Goal: Transaction & Acquisition: Purchase product/service

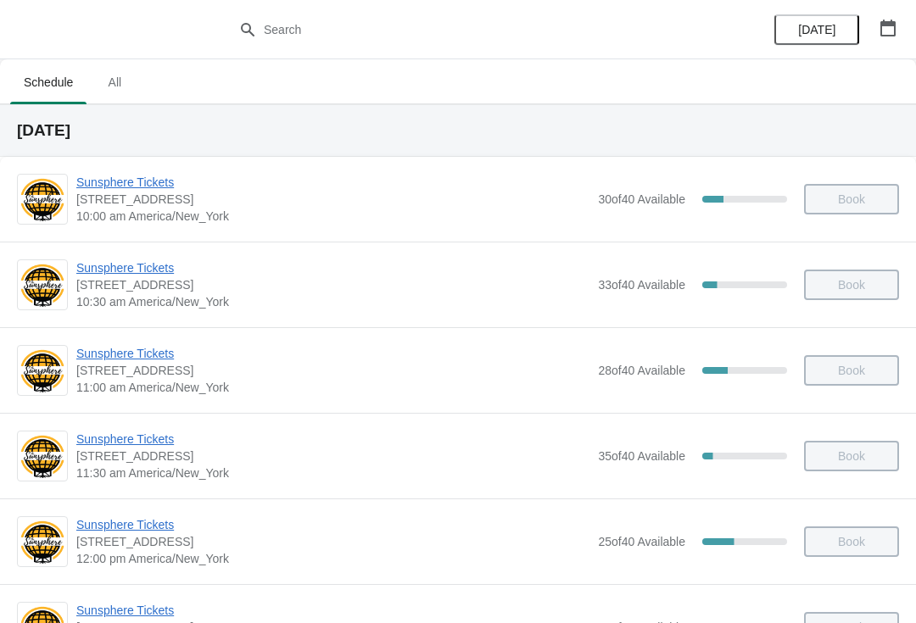
scroll to position [183, 0]
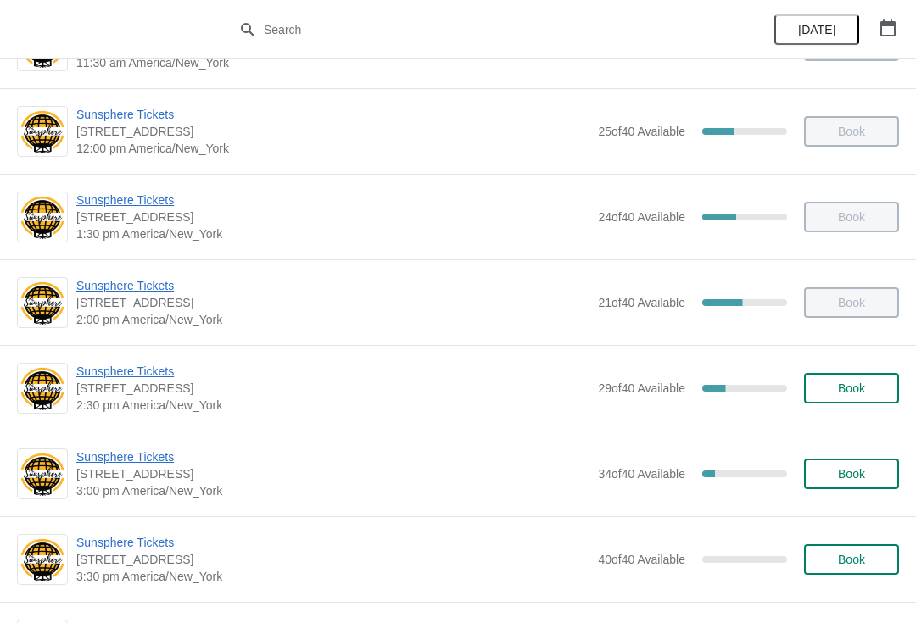
scroll to position [389, 0]
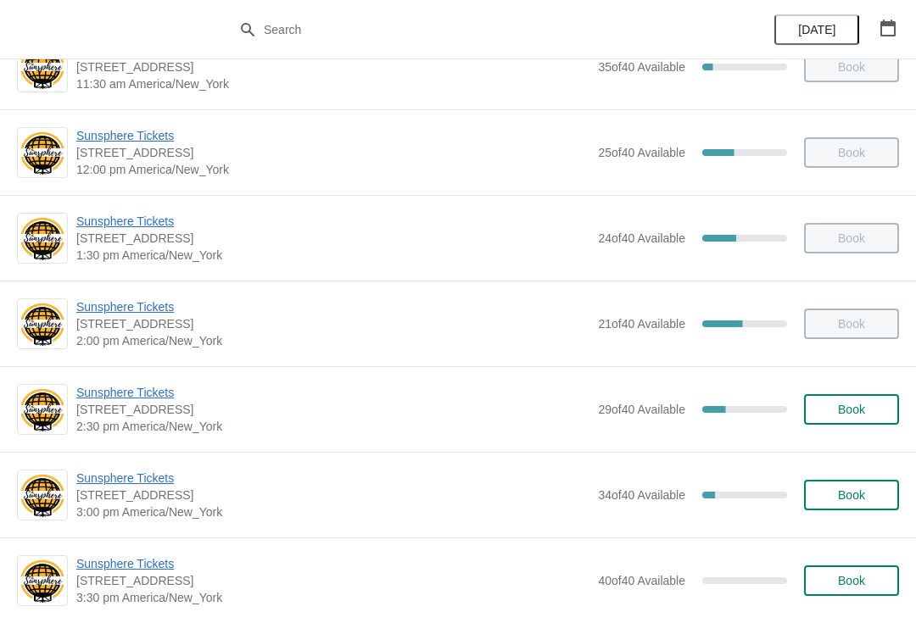
click at [131, 479] on span "Sunsphere Tickets" at bounding box center [332, 478] width 513 height 17
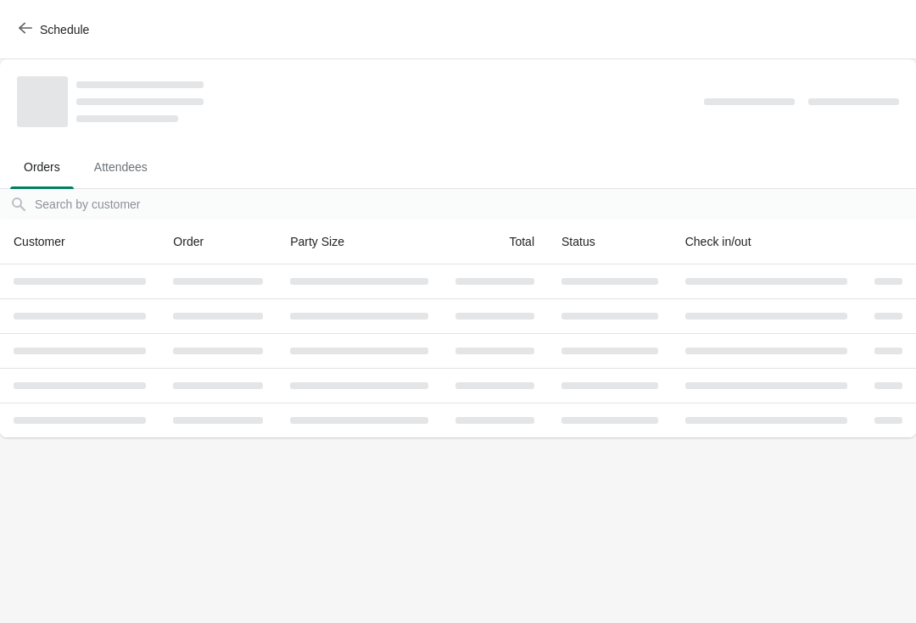
scroll to position [0, 0]
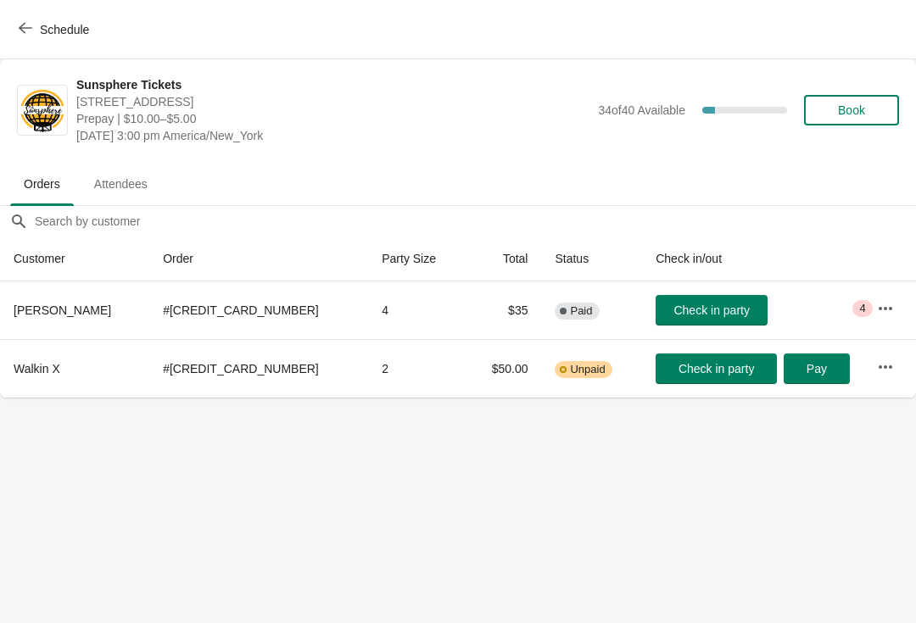
click at [885, 314] on icon "button" at bounding box center [885, 308] width 17 height 17
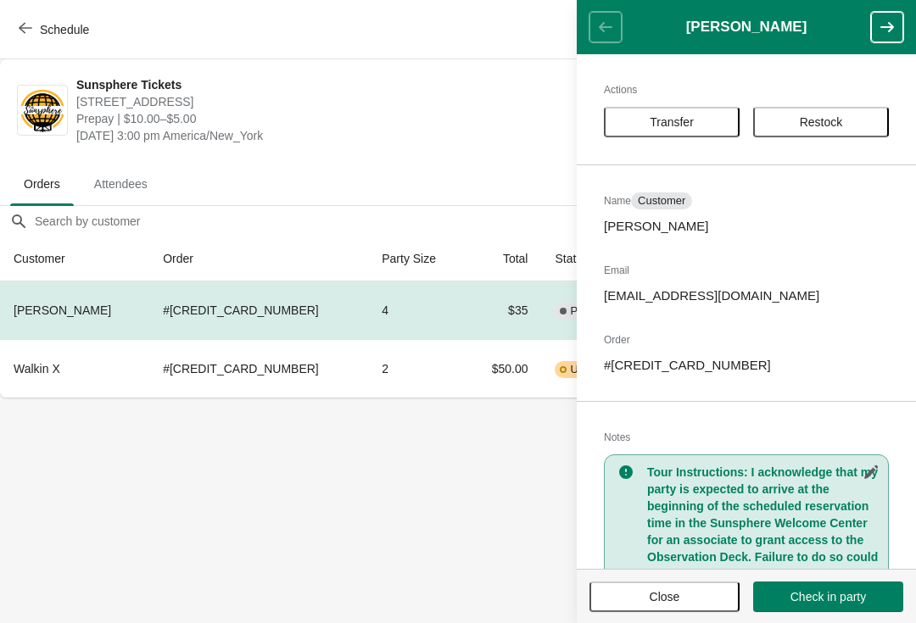
click at [656, 592] on span "Close" at bounding box center [665, 597] width 31 height 14
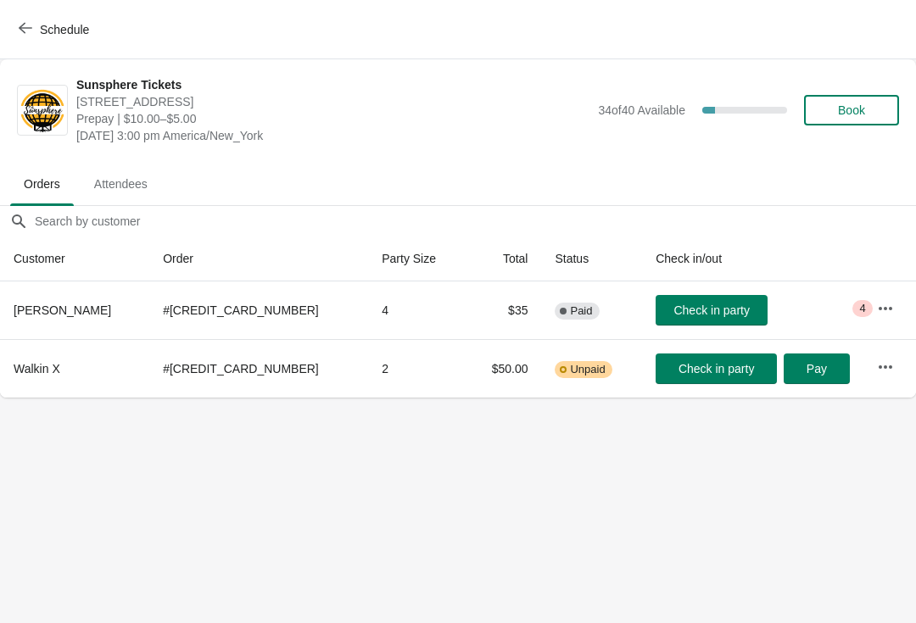
click at [696, 316] on span "Check in party" at bounding box center [710, 311] width 75 height 14
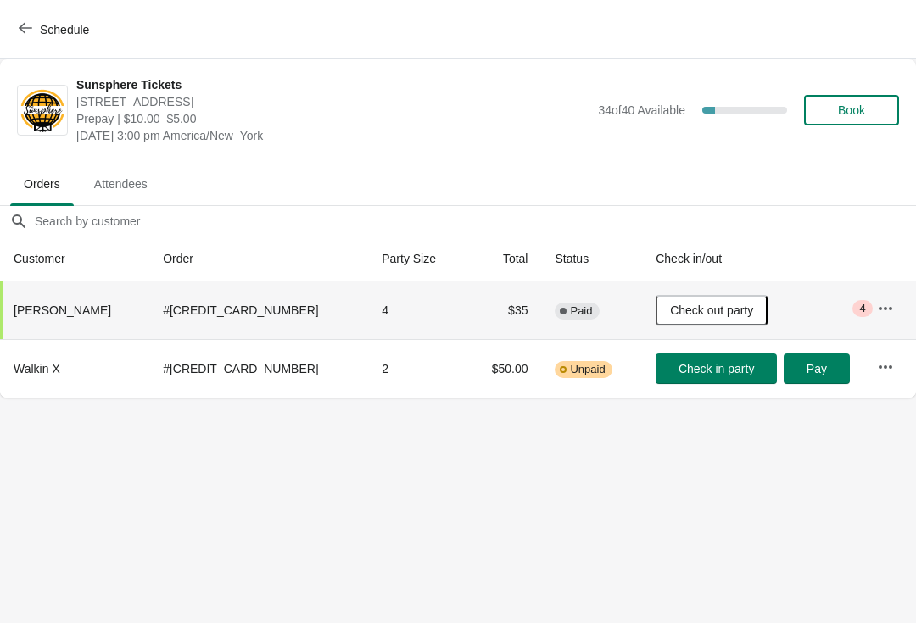
click at [835, 112] on span "Book" at bounding box center [851, 110] width 64 height 14
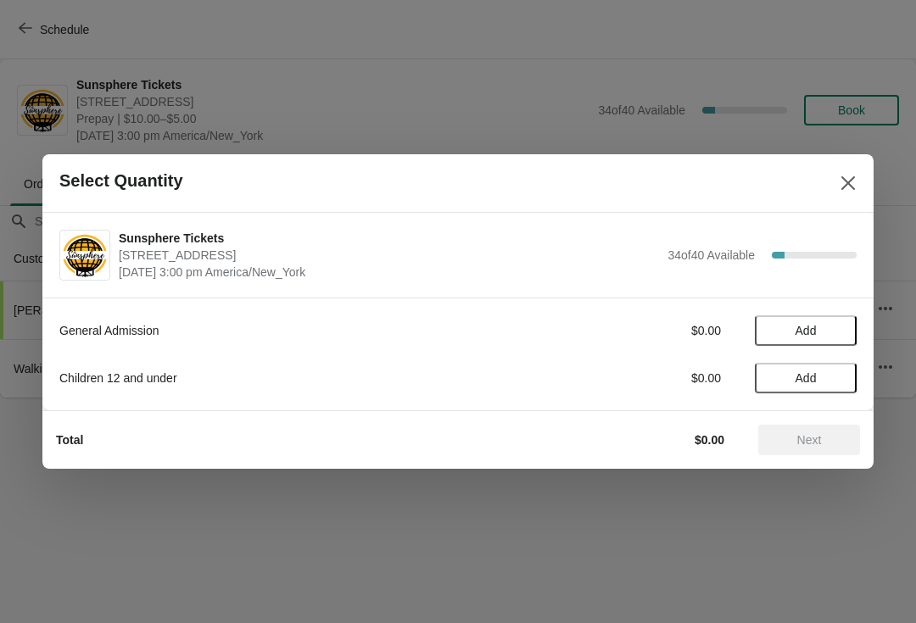
click at [850, 333] on button "Add" at bounding box center [806, 331] width 102 height 31
click at [843, 330] on icon at bounding box center [835, 331] width 18 height 18
click at [814, 439] on span "Next" at bounding box center [809, 440] width 25 height 14
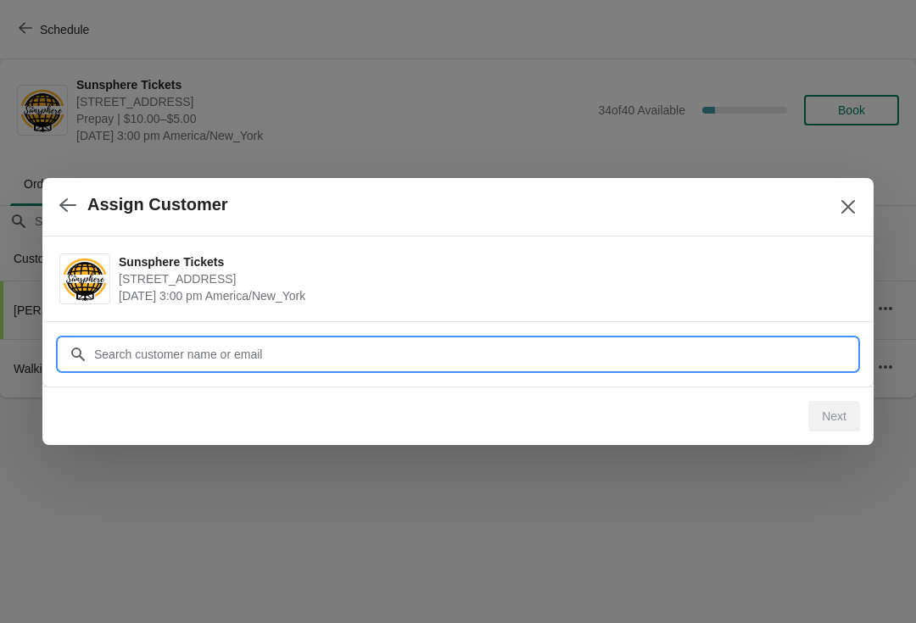
click at [803, 344] on input "Customer" at bounding box center [474, 354] width 763 height 31
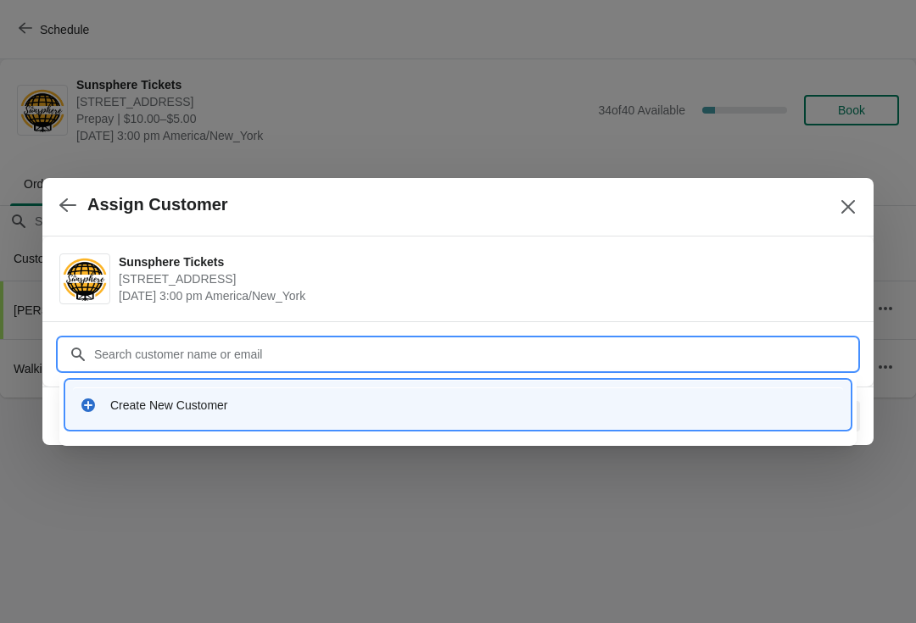
click at [499, 398] on div "Create New Customer" at bounding box center [473, 405] width 726 height 17
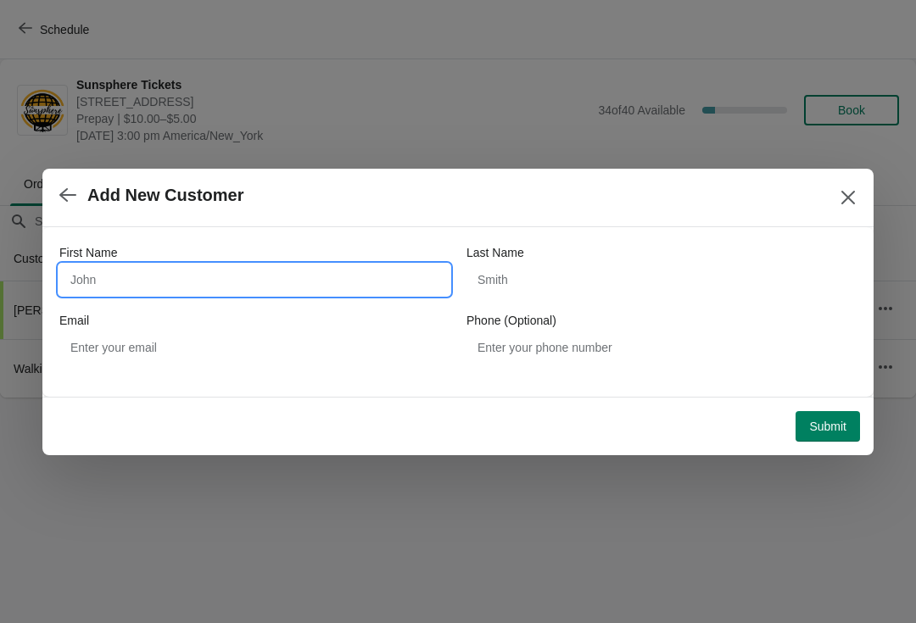
click at [313, 269] on input "First Name" at bounding box center [254, 280] width 390 height 31
type input "W"
click at [833, 413] on button "Submit" at bounding box center [828, 426] width 64 height 31
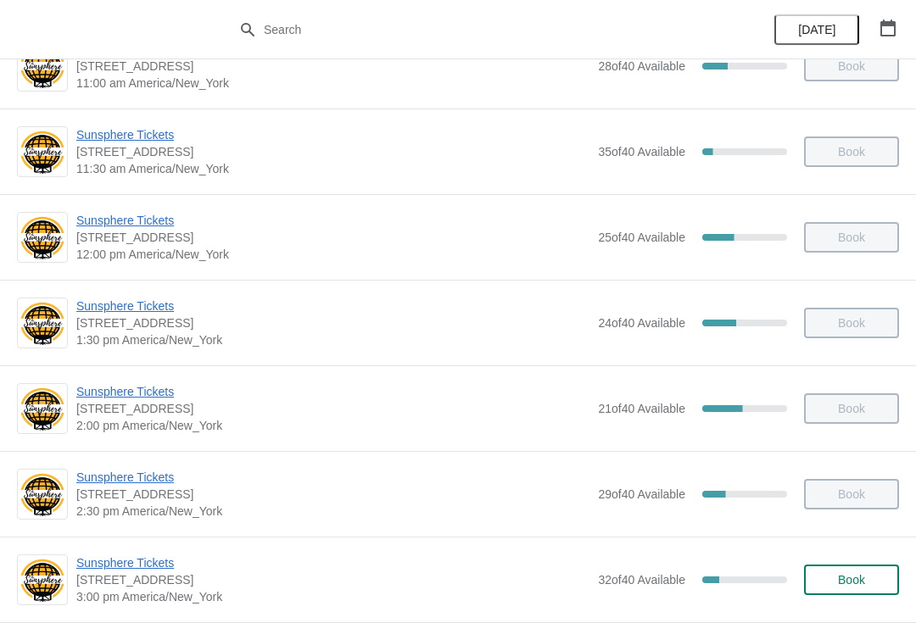
scroll to position [327, 0]
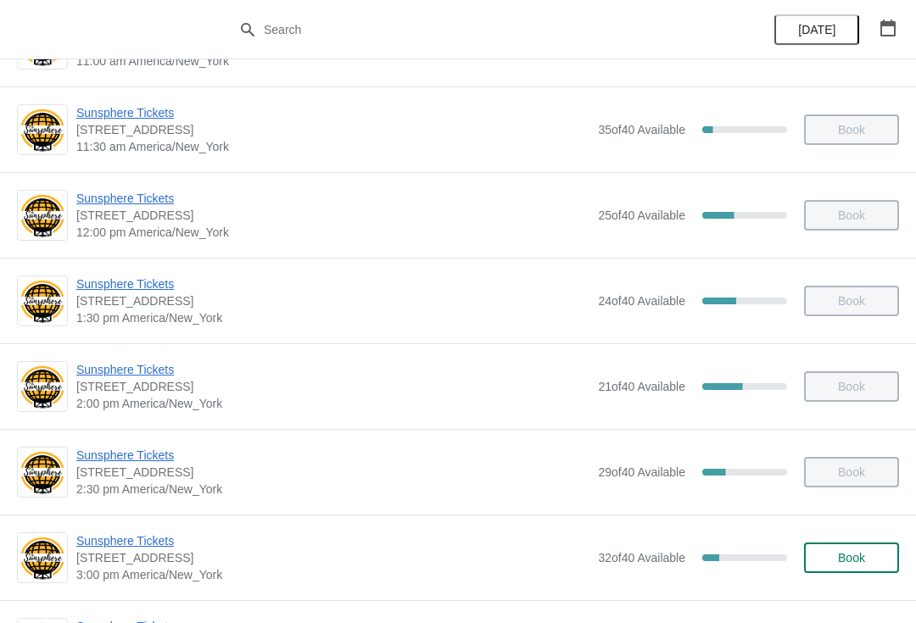
click at [875, 548] on button "Book" at bounding box center [851, 558] width 95 height 31
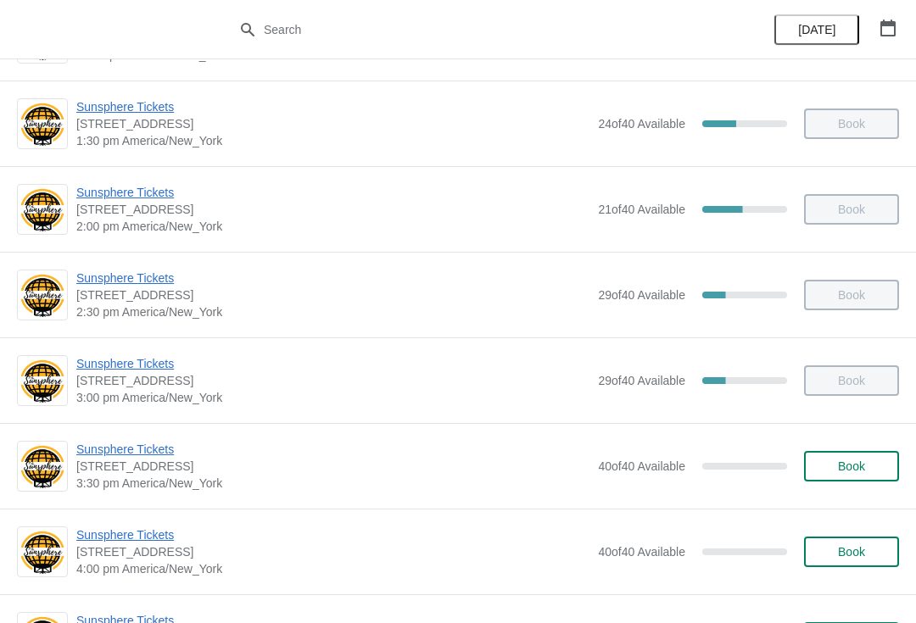
scroll to position [506, 0]
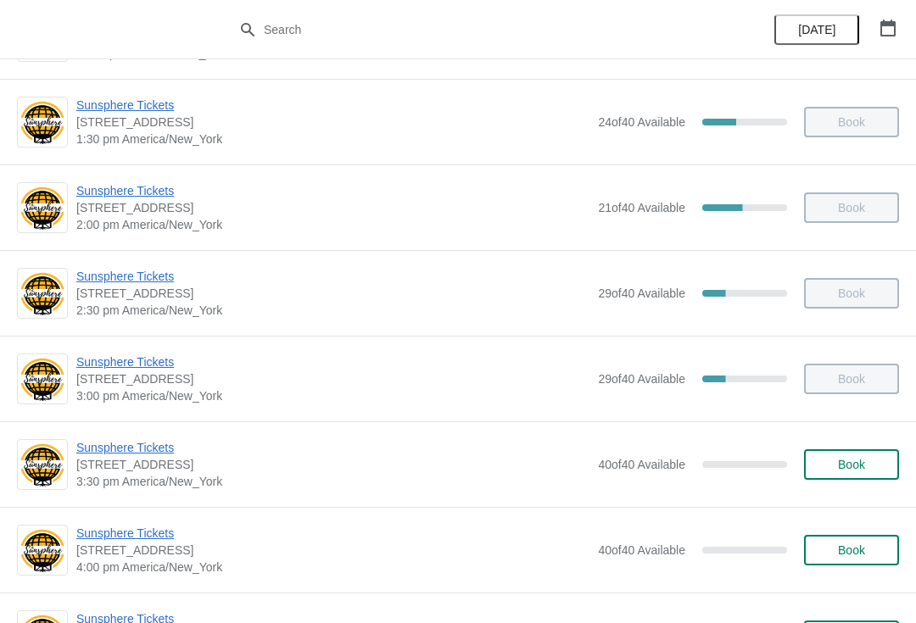
click at [872, 461] on span "Book" at bounding box center [851, 465] width 64 height 14
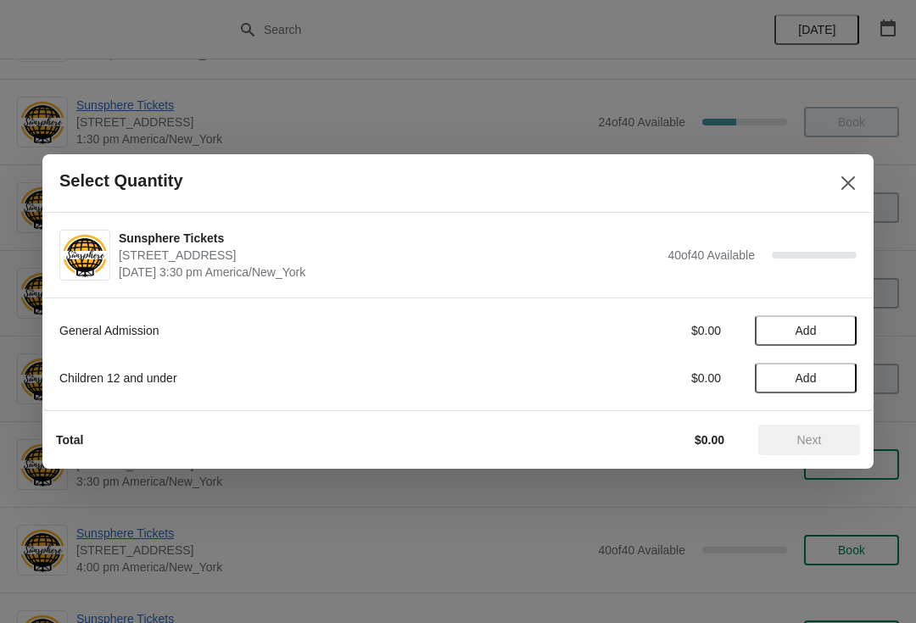
click at [836, 331] on span "Add" at bounding box center [805, 331] width 71 height 14
click at [822, 417] on div "Total $10.00 Next" at bounding box center [451, 433] width 818 height 44
click at [780, 414] on div "Total $10.00 Next" at bounding box center [451, 433] width 818 height 44
click at [785, 436] on span "Next" at bounding box center [809, 440] width 75 height 14
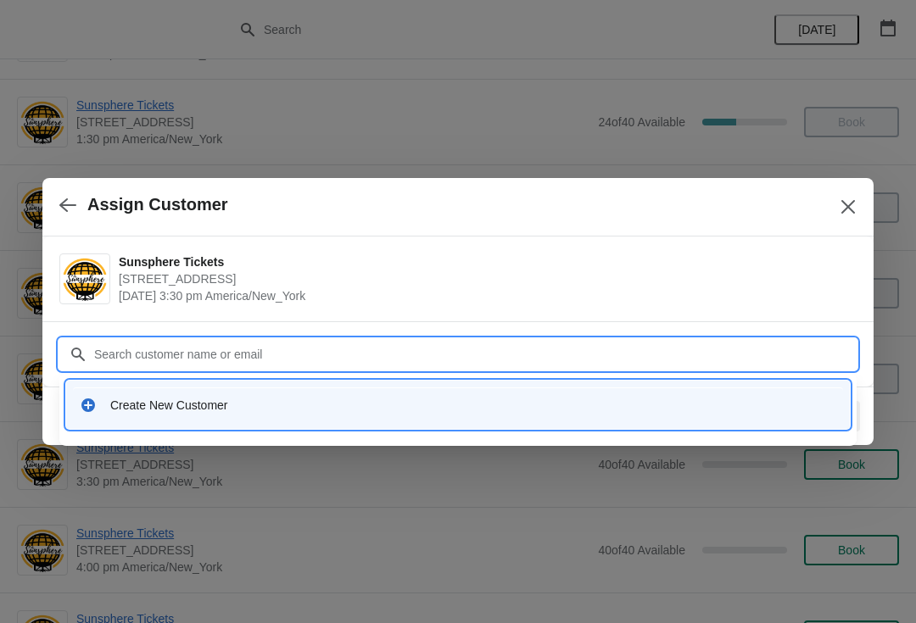
click at [483, 407] on div "Create New Customer" at bounding box center [473, 405] width 726 height 17
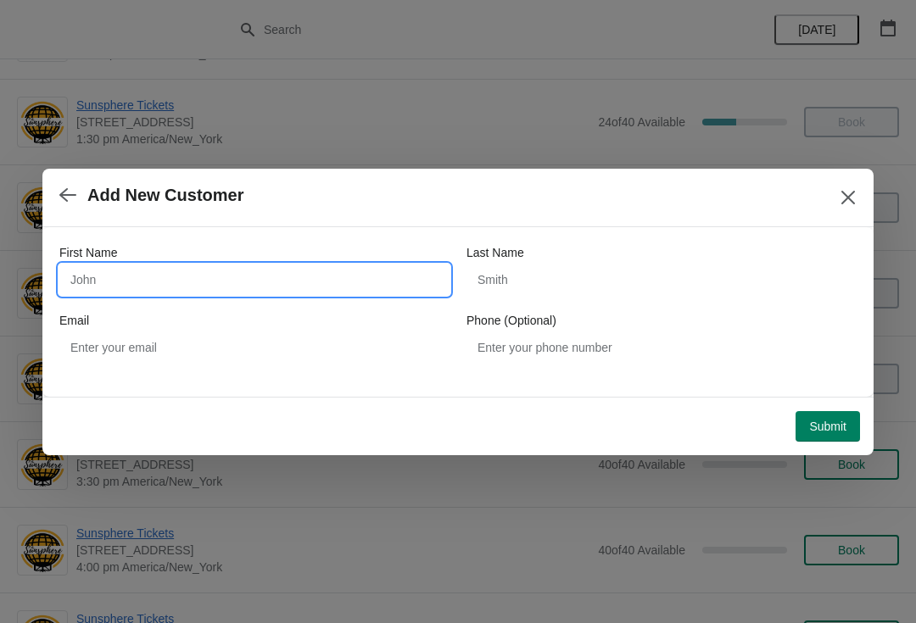
click at [364, 269] on input "First Name" at bounding box center [254, 280] width 390 height 31
type input "W"
click at [842, 411] on button "Submit" at bounding box center [828, 426] width 64 height 31
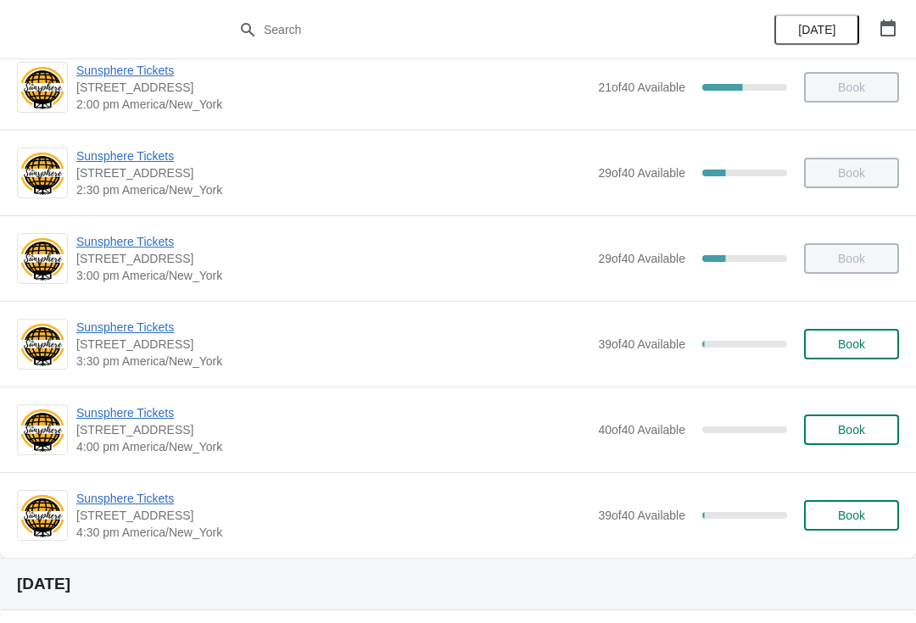
scroll to position [662, 0]
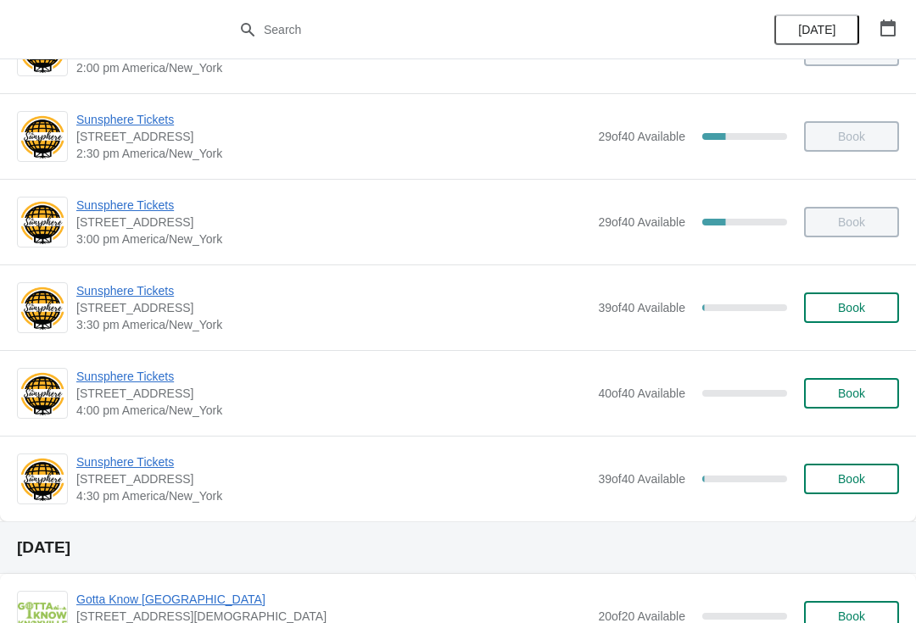
click at [819, 396] on span "Book" at bounding box center [851, 394] width 64 height 14
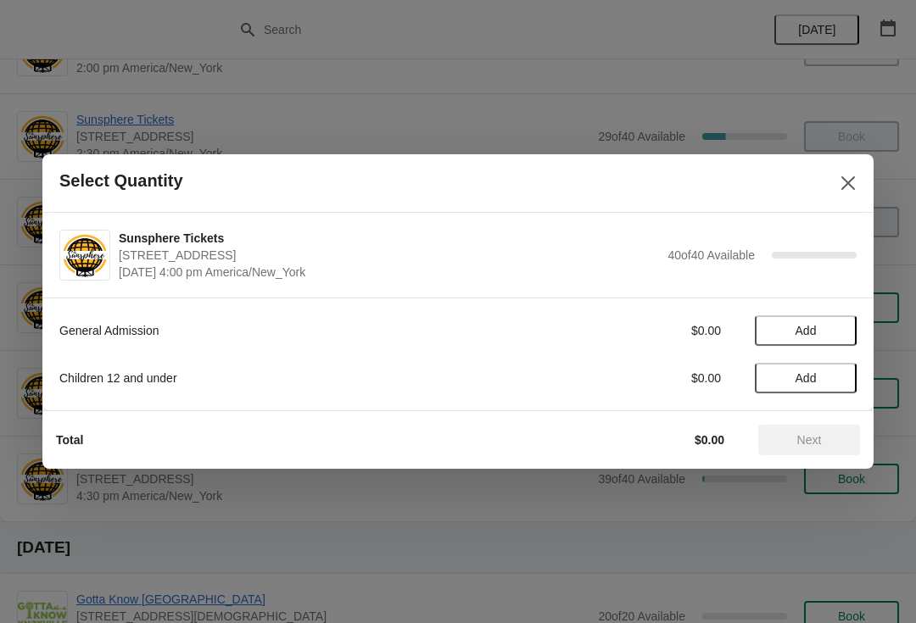
click at [821, 324] on span "Add" at bounding box center [805, 331] width 71 height 14
click at [813, 449] on button "Next" at bounding box center [809, 440] width 102 height 31
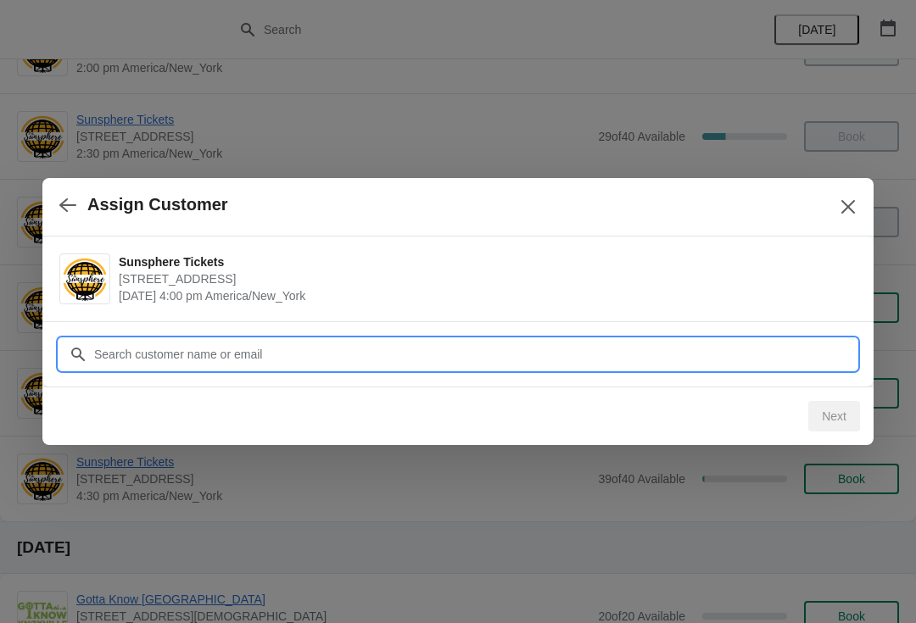
click at [425, 348] on input "Customer" at bounding box center [474, 354] width 763 height 31
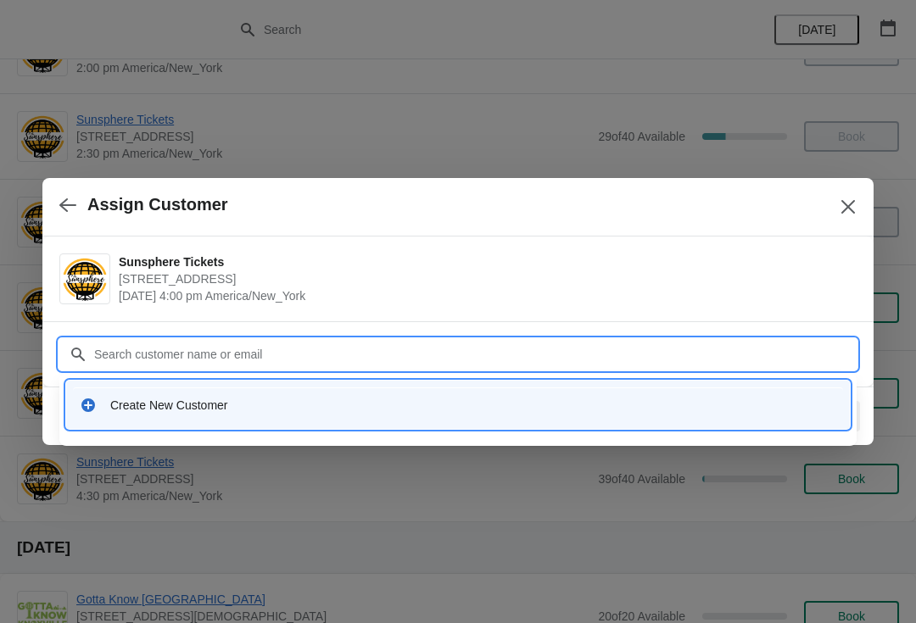
click at [240, 411] on div "Create New Customer" at bounding box center [473, 405] width 726 height 17
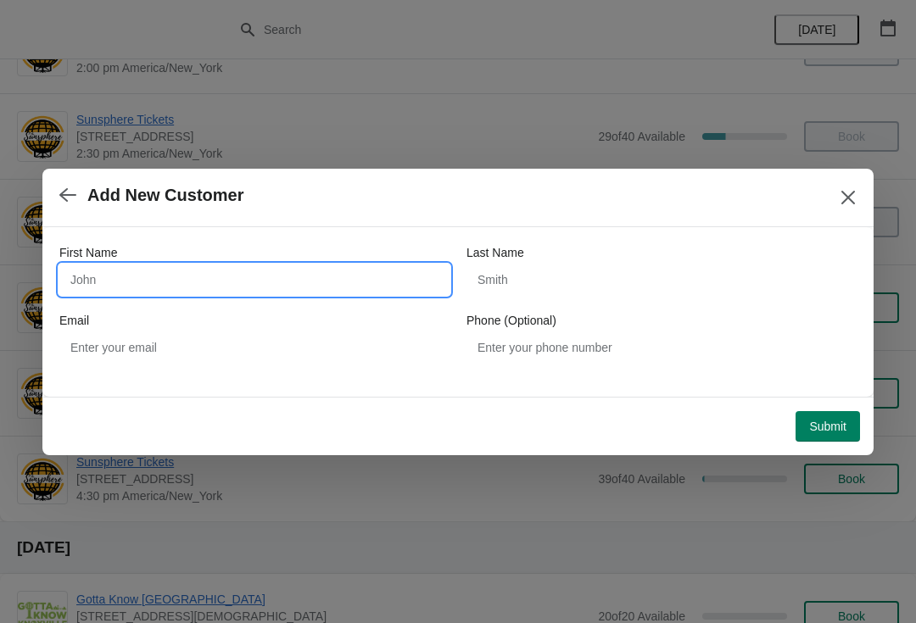
click at [185, 293] on input "First Name" at bounding box center [254, 280] width 390 height 31
type input "Walkin"
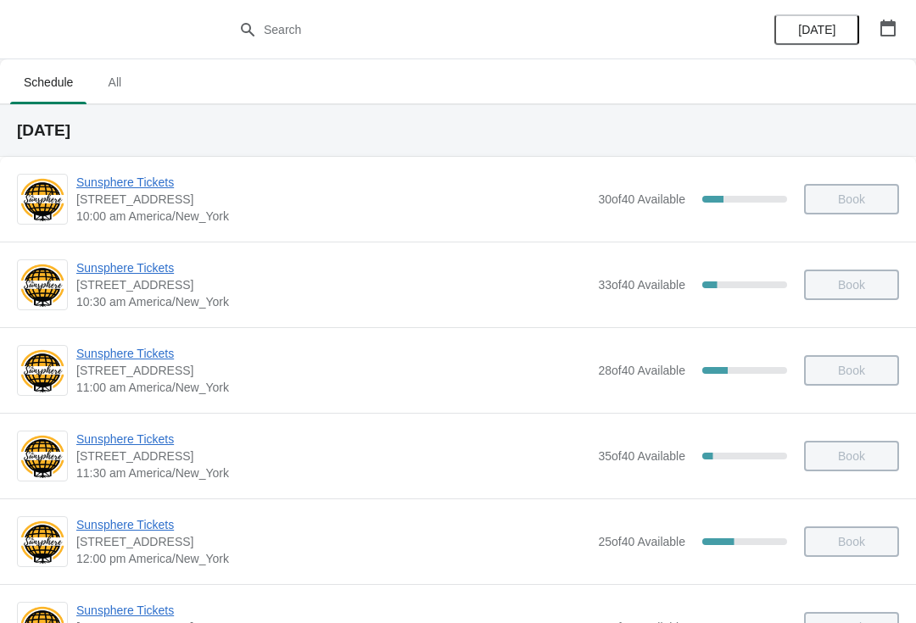
scroll to position [91, 0]
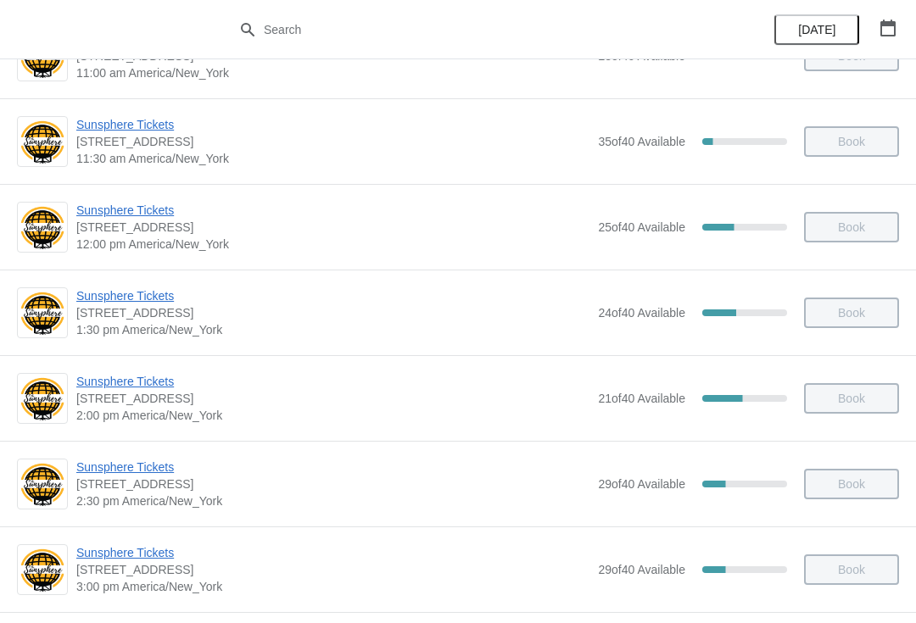
scroll to position [418, 0]
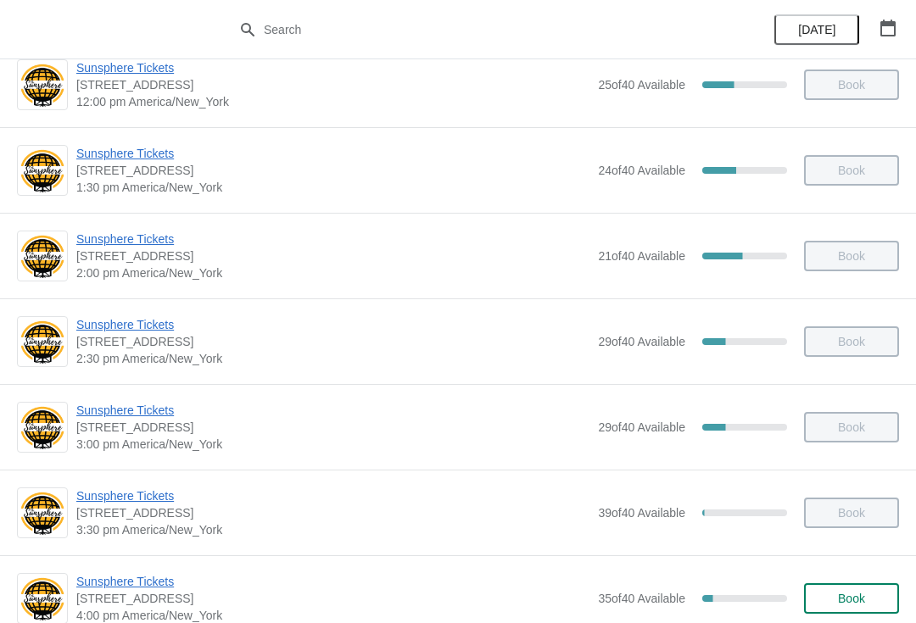
scroll to position [550, 0]
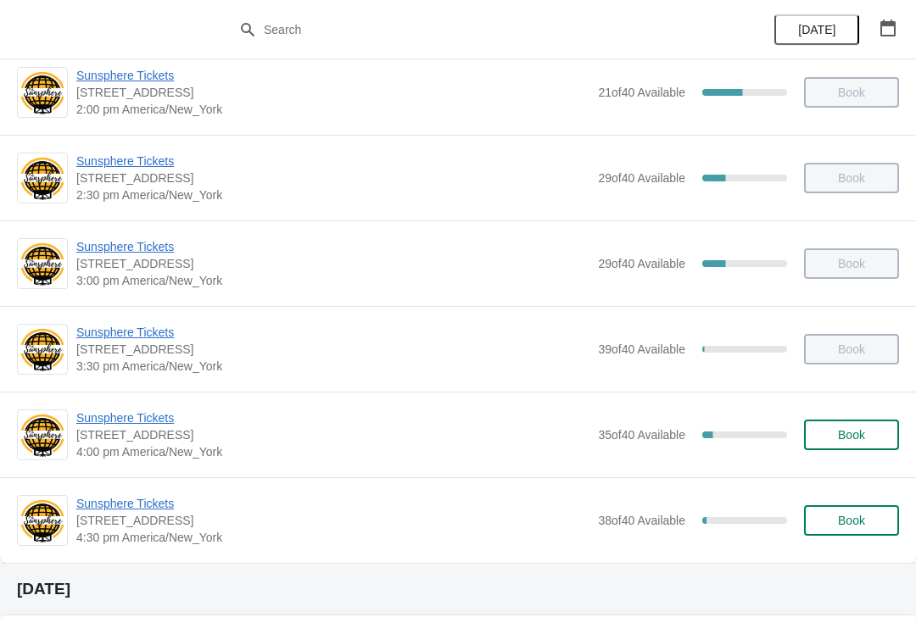
scroll to position [619, 0]
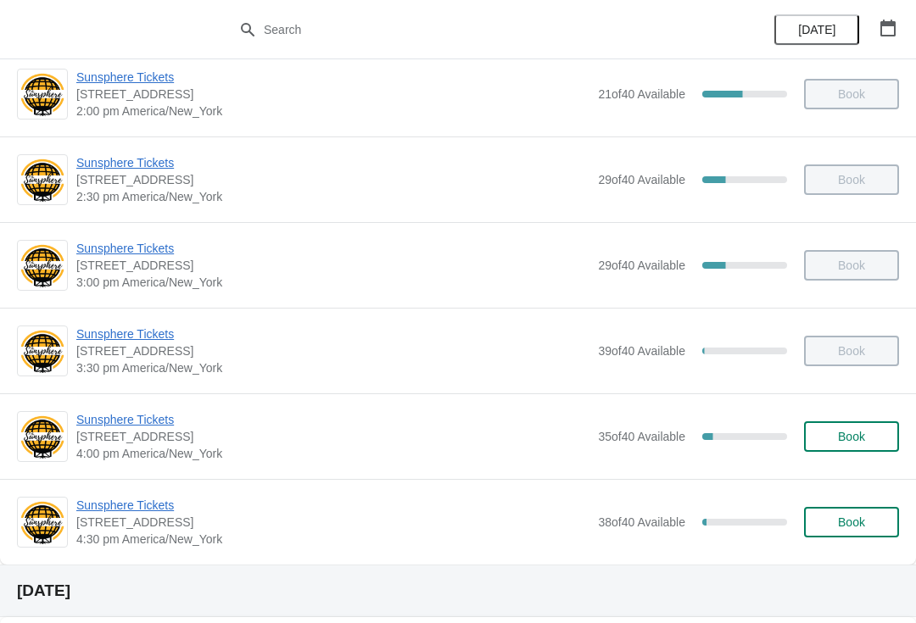
click at [112, 508] on span "Sunsphere Tickets" at bounding box center [332, 505] width 513 height 17
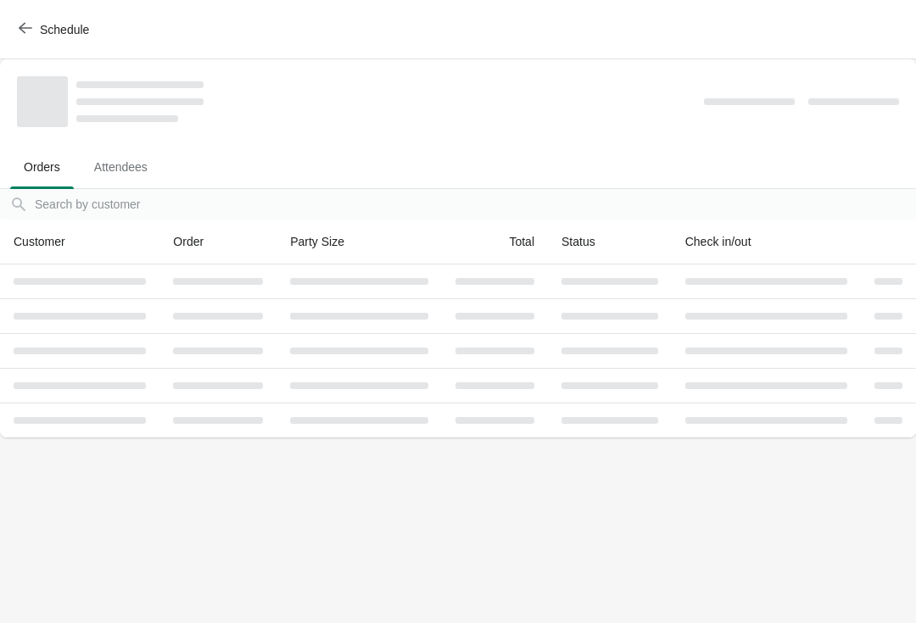
scroll to position [0, 0]
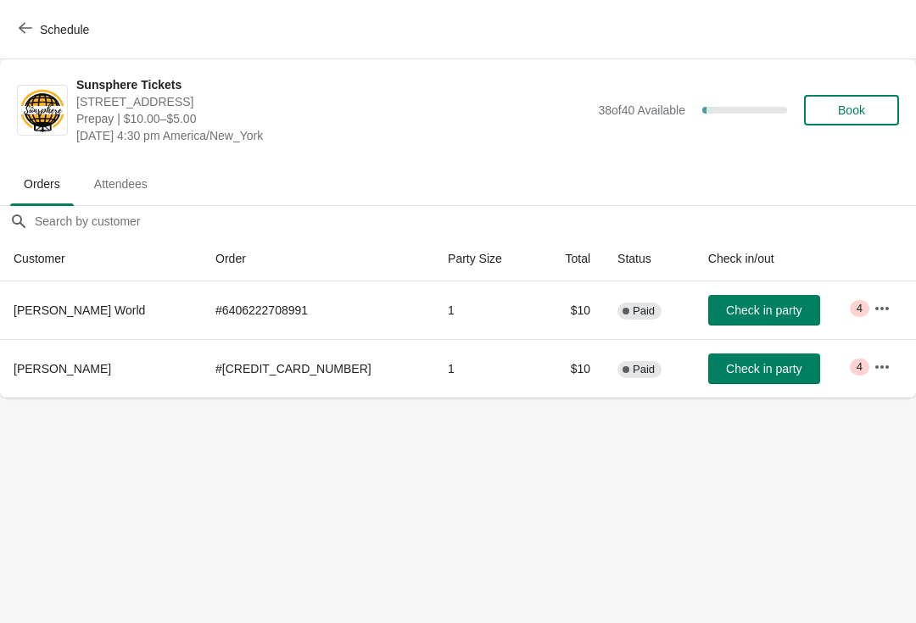
click at [726, 364] on span "Check in party" at bounding box center [763, 369] width 75 height 14
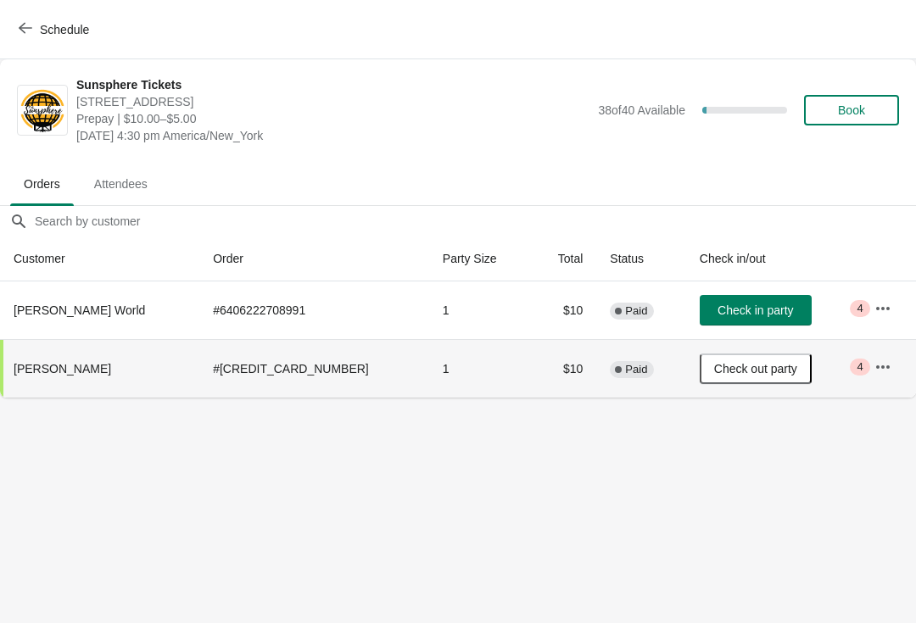
click at [725, 310] on span "Check in party" at bounding box center [755, 311] width 75 height 14
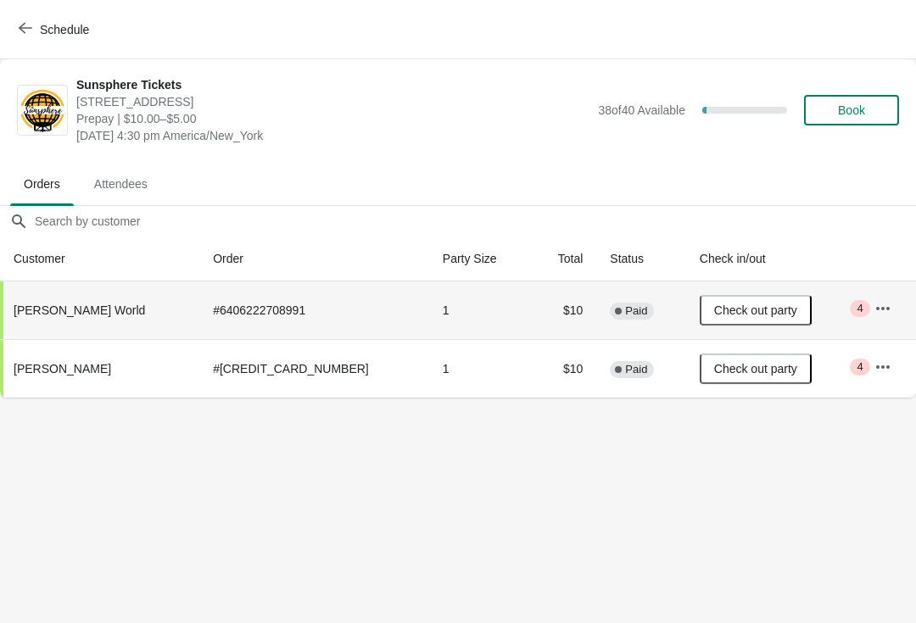
click at [898, 99] on button "Book" at bounding box center [851, 110] width 95 height 31
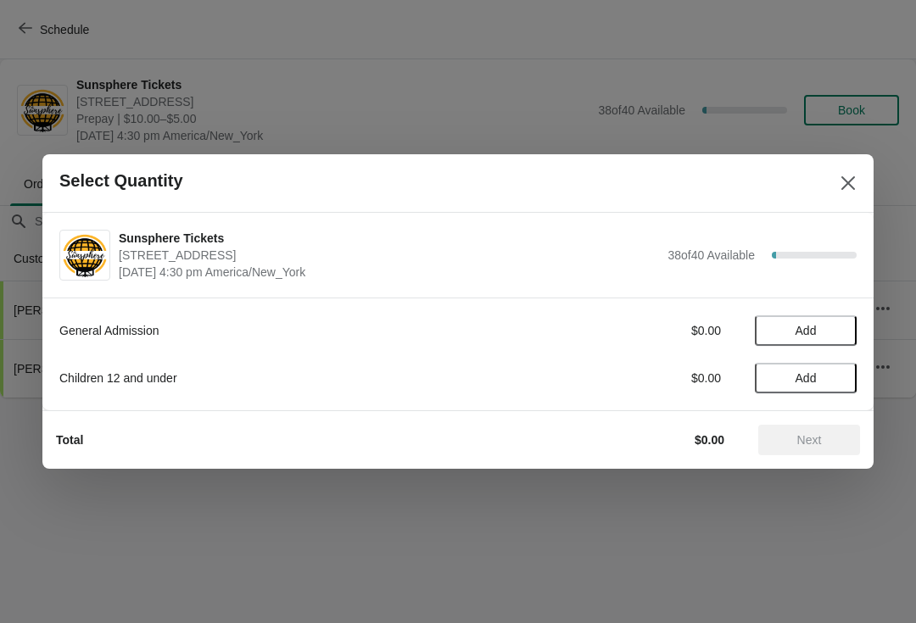
click at [843, 321] on button "Add" at bounding box center [806, 331] width 102 height 31
click at [802, 433] on span "Next" at bounding box center [809, 440] width 25 height 14
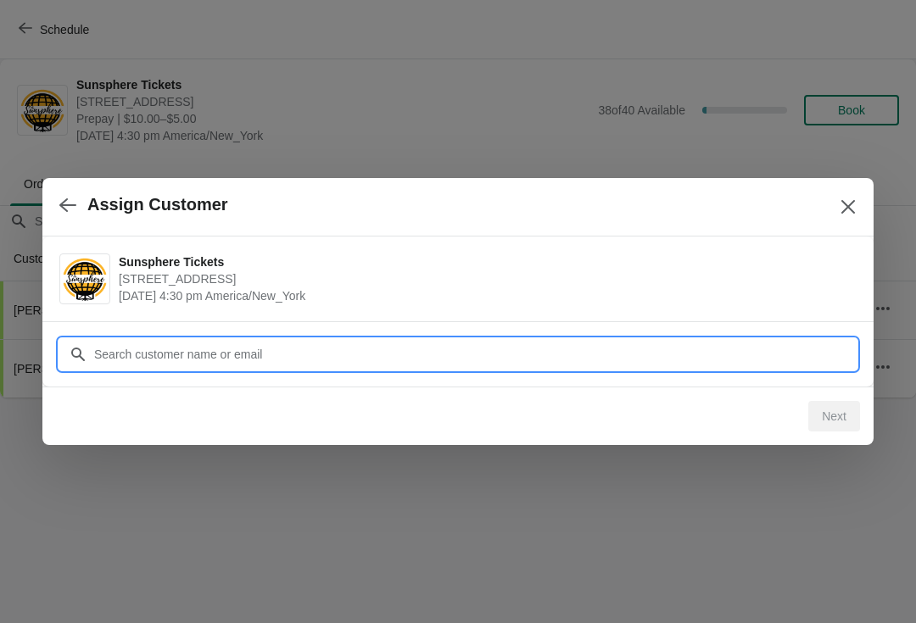
click at [527, 346] on input "Customer" at bounding box center [474, 354] width 763 height 31
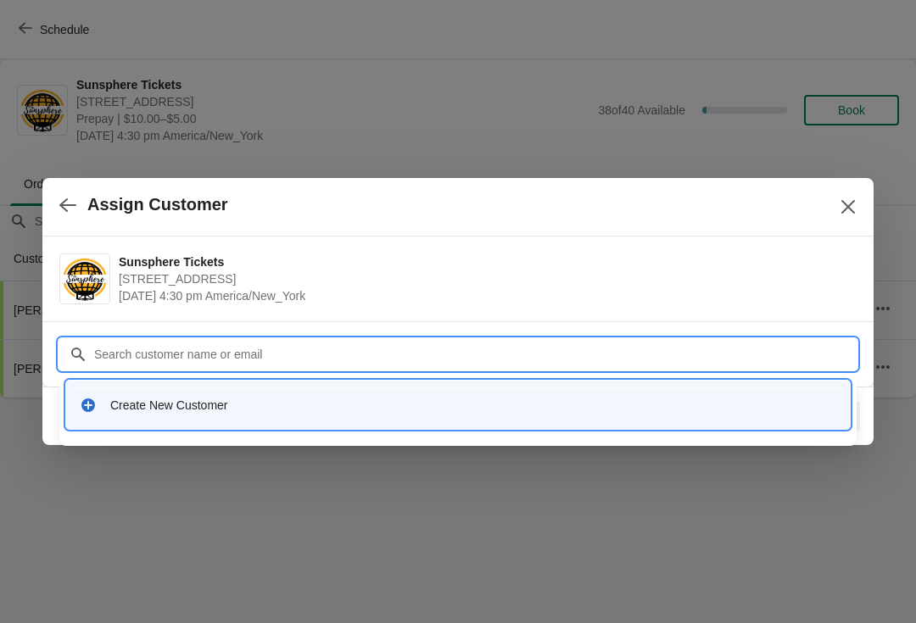
click at [416, 406] on div "Create New Customer" at bounding box center [473, 405] width 726 height 17
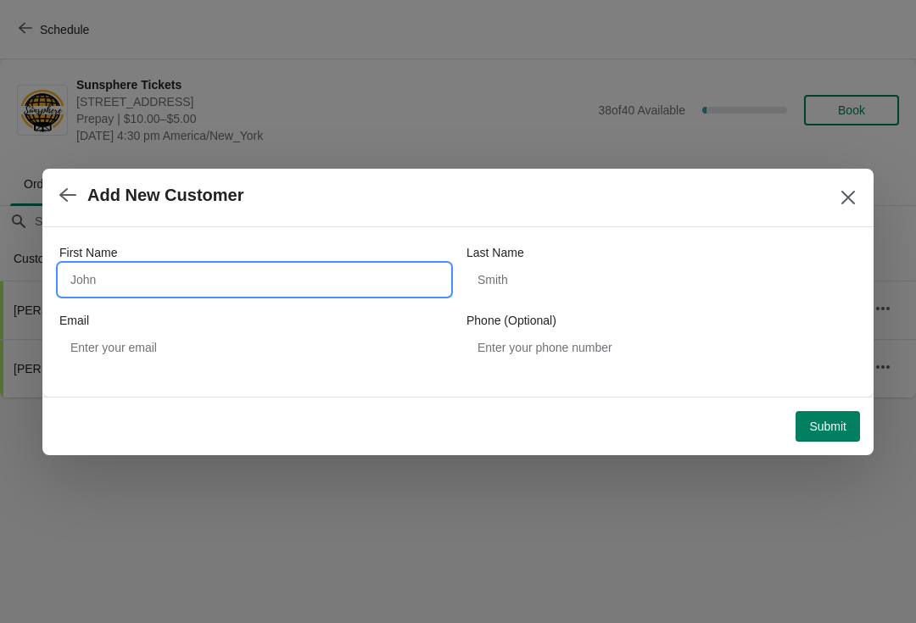
click at [336, 265] on input "First Name" at bounding box center [254, 280] width 390 height 31
type input "Walkin"
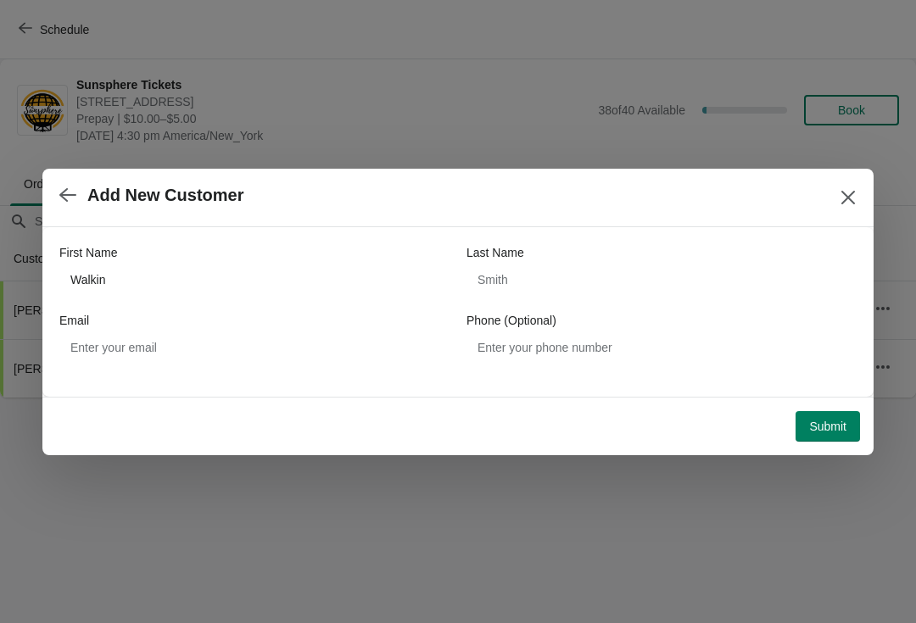
click at [841, 411] on button "Submit" at bounding box center [828, 426] width 64 height 31
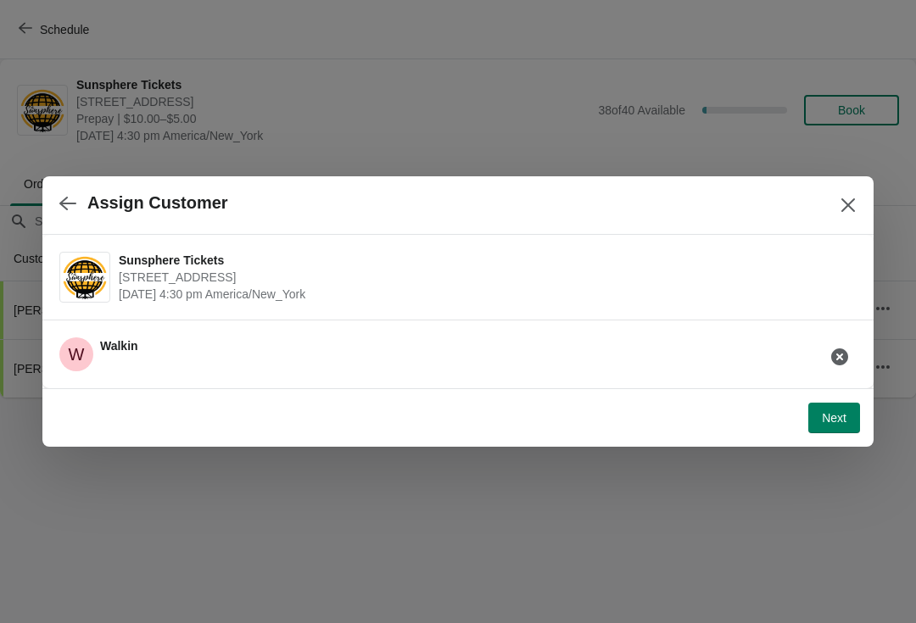
click at [841, 403] on button "Next" at bounding box center [834, 418] width 52 height 31
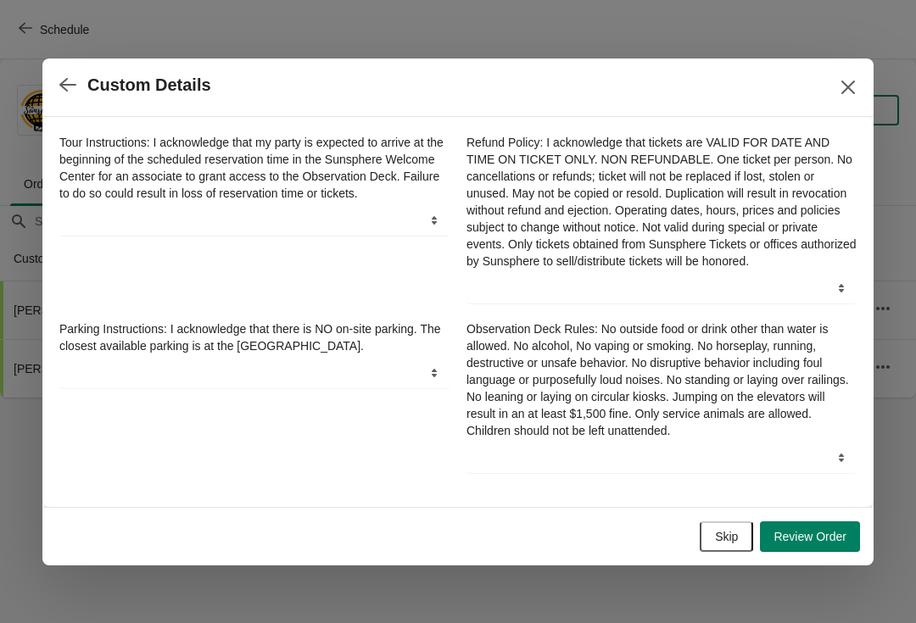
click at [837, 538] on span "Review Order" at bounding box center [810, 537] width 73 height 14
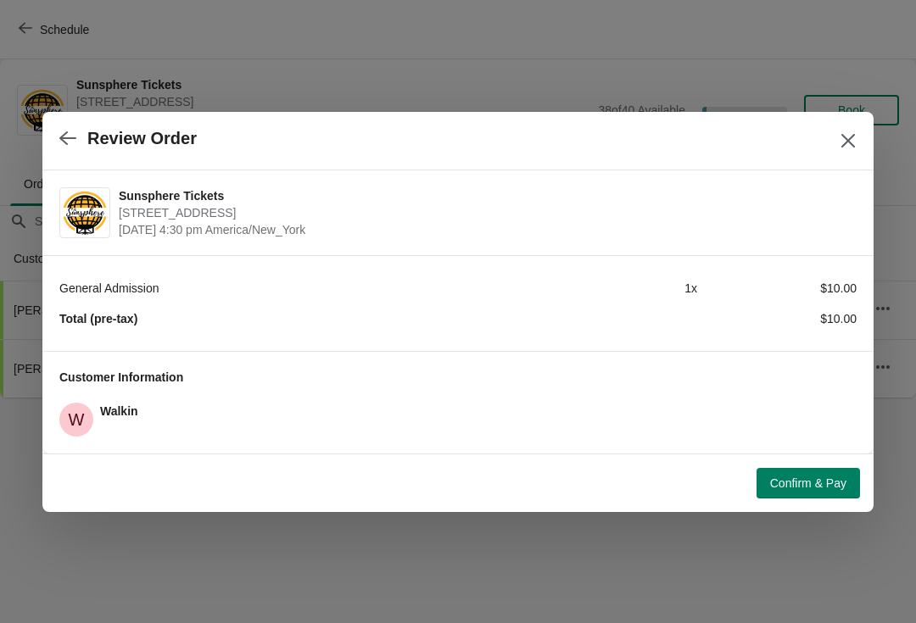
click at [841, 486] on span "Confirm & Pay" at bounding box center [808, 484] width 76 height 14
